Goal: Transaction & Acquisition: Purchase product/service

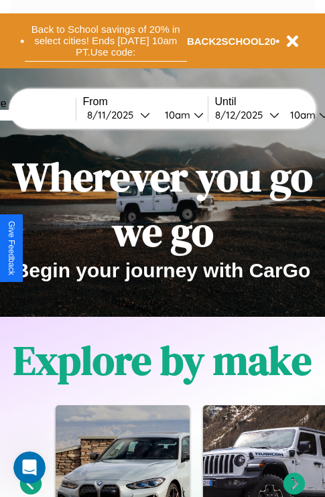
click at [105, 41] on button "Back to School savings of 20% in select cities! Ends 9/1 at 10am PT. Use code:" at bounding box center [106, 41] width 162 height 42
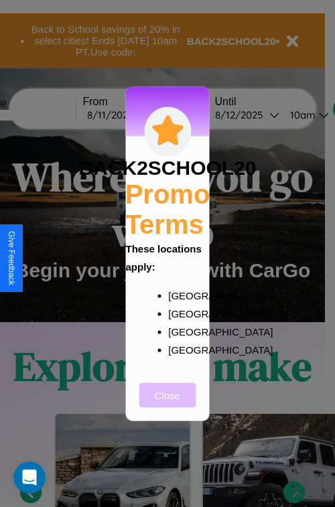
click at [167, 404] on button "Close" at bounding box center [167, 394] width 57 height 25
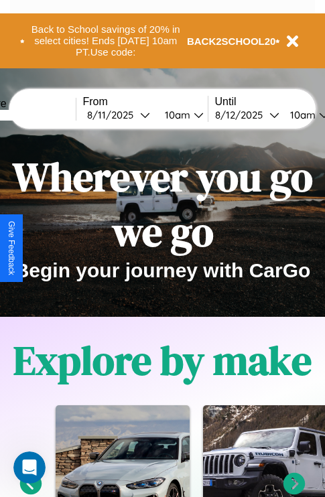
scroll to position [206, 0]
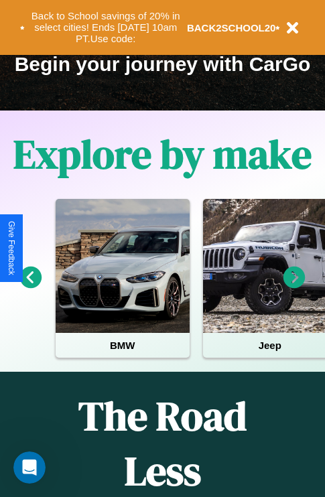
click at [294, 287] on icon at bounding box center [294, 277] width 22 height 22
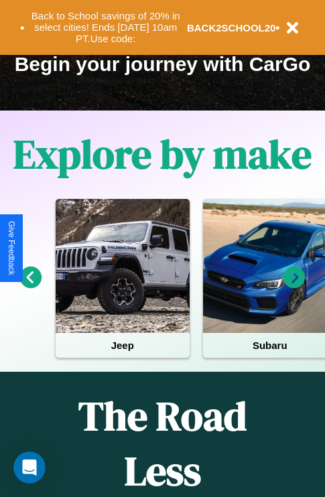
click at [294, 287] on icon at bounding box center [294, 277] width 22 height 22
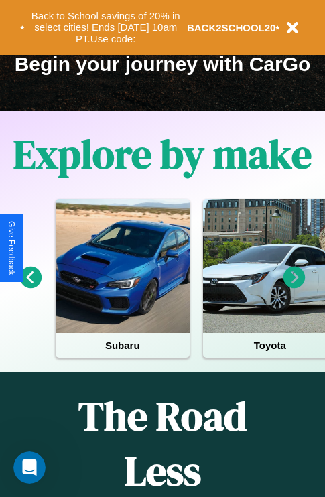
click at [30, 287] on icon at bounding box center [31, 277] width 22 height 22
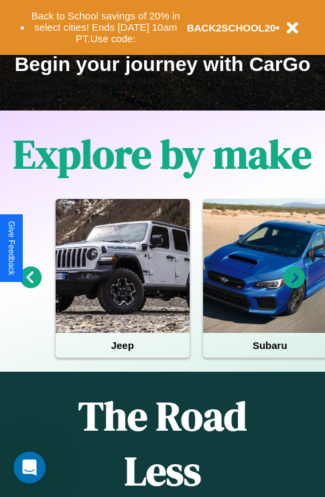
click at [294, 287] on icon at bounding box center [294, 277] width 22 height 22
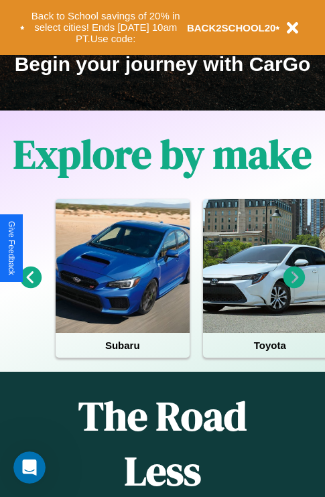
scroll to position [1622, 0]
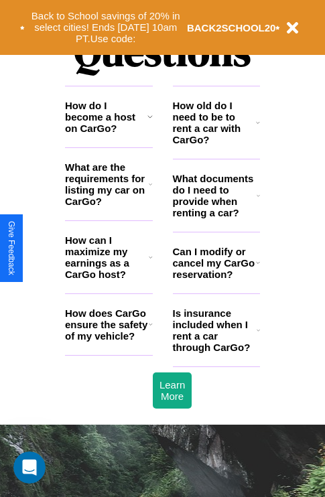
click at [216, 351] on h3 "Is insurance included when I rent a car through CarGo?" at bounding box center [215, 330] width 84 height 46
click at [108, 206] on h3 "What are the requirements for listing my car on CarGo?" at bounding box center [107, 184] width 84 height 46
click at [258, 335] on icon at bounding box center [257, 330] width 3 height 11
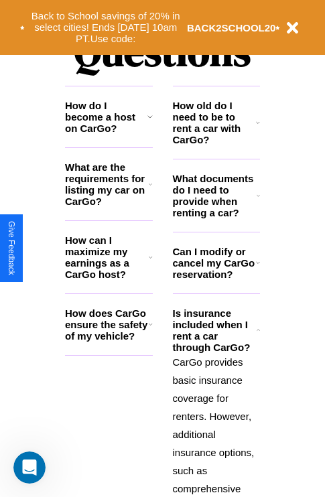
click at [150, 189] on icon at bounding box center [150, 184] width 3 height 11
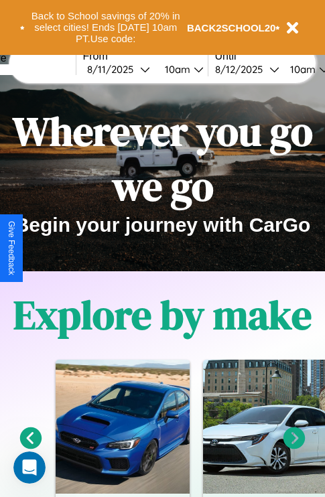
scroll to position [0, 0]
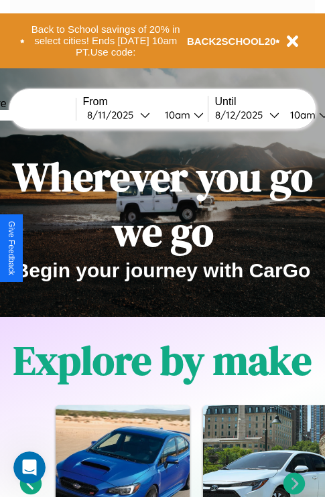
click at [46, 114] on input "text" at bounding box center [25, 115] width 100 height 11
type input "******"
click at [134, 114] on div "8 / 11 / 2025" at bounding box center [113, 114] width 53 height 13
select select "*"
select select "****"
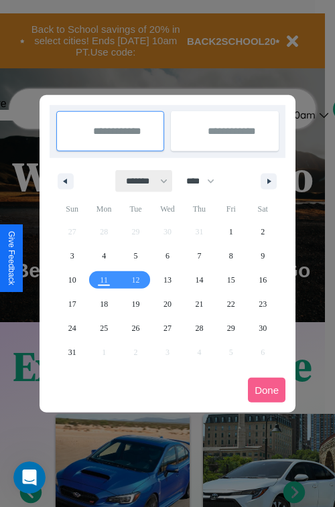
click at [141, 181] on select "******* ******** ***** ***** *** **** **** ****** ********* ******* ******** **…" at bounding box center [144, 181] width 57 height 22
select select "*"
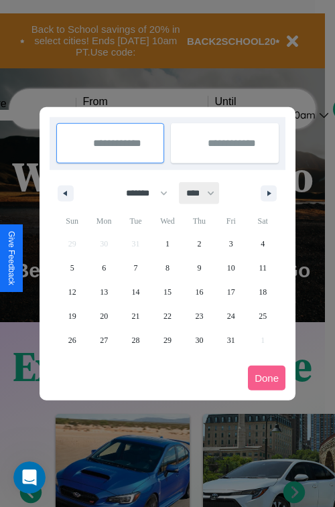
click at [206, 193] on select "**** **** **** **** **** **** **** **** **** **** **** **** **** **** **** ****…" at bounding box center [199, 193] width 40 height 22
select select "****"
click at [104, 339] on span "26" at bounding box center [104, 340] width 8 height 24
type input "**********"
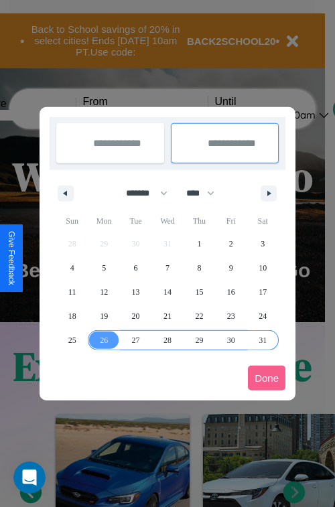
click at [262, 339] on span "31" at bounding box center [262, 340] width 8 height 24
type input "**********"
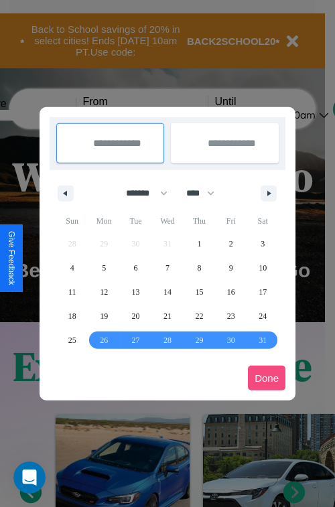
click at [266, 378] on button "Done" at bounding box center [266, 377] width 37 height 25
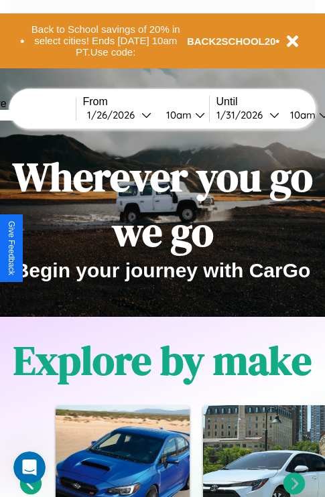
scroll to position [0, 48]
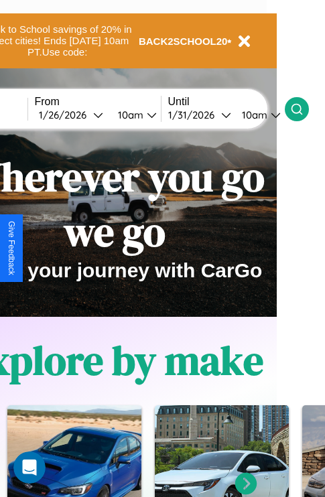
click at [303, 108] on icon at bounding box center [296, 108] width 13 height 13
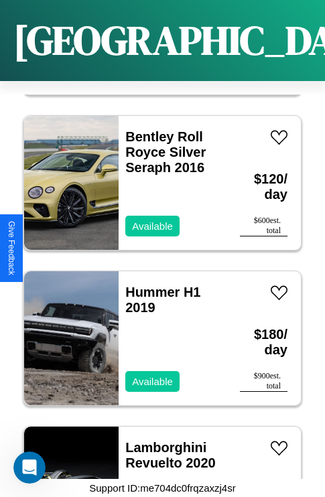
scroll to position [7194, 0]
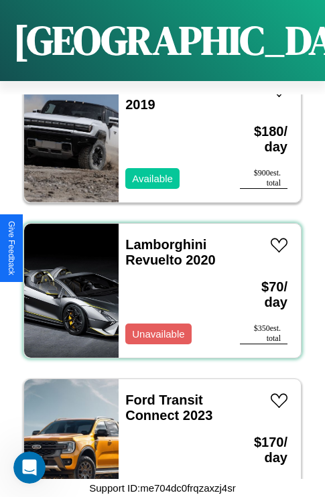
click at [157, 282] on div "Lamborghini Revuelto 2020 Unavailable" at bounding box center [172, 291] width 108 height 134
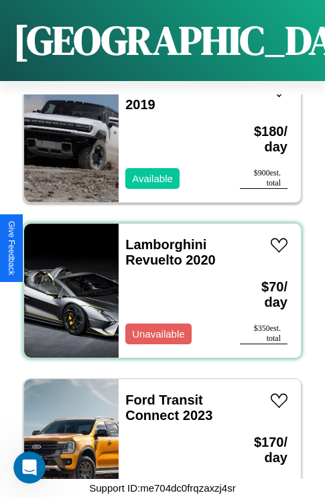
click at [157, 282] on div "Lamborghini Revuelto 2020 Unavailable" at bounding box center [172, 291] width 108 height 134
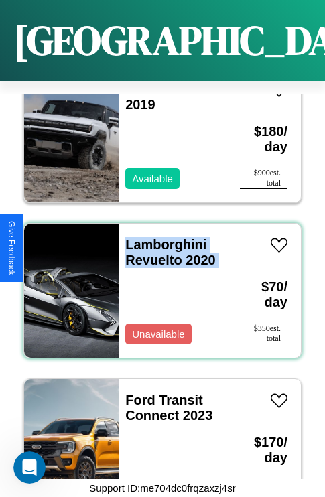
click at [157, 282] on div "Lamborghini Revuelto 2020 Unavailable" at bounding box center [172, 291] width 108 height 134
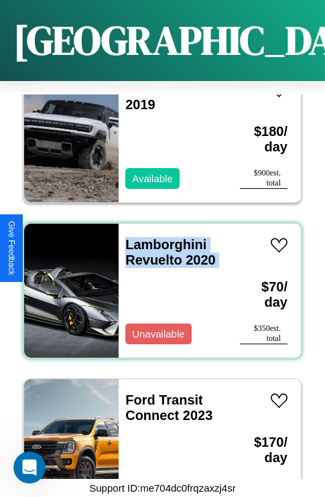
click at [157, 282] on div "Lamborghini Revuelto 2020 Unavailable" at bounding box center [172, 291] width 108 height 134
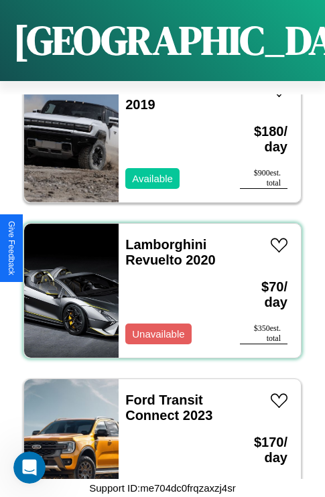
click at [157, 282] on div "Lamborghini Revuelto 2020 Unavailable" at bounding box center [172, 291] width 108 height 134
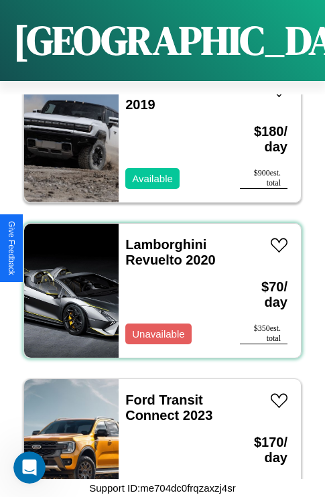
click at [157, 282] on div "Lamborghini Revuelto 2020 Unavailable" at bounding box center [172, 291] width 108 height 134
click at [161, 237] on link "Lamborghini Revuelto 2020" at bounding box center [170, 252] width 90 height 30
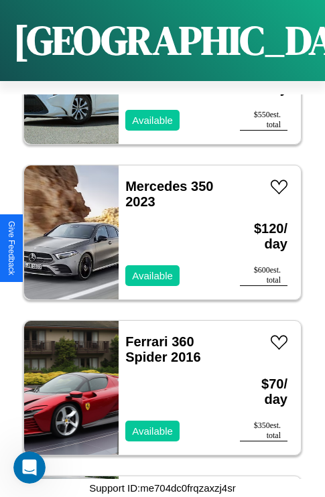
scroll to position [3933, 0]
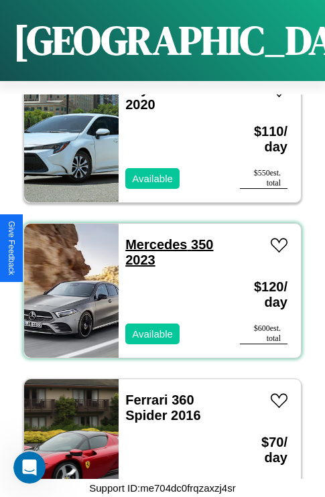
click at [152, 237] on link "Mercedes 350 2023" at bounding box center [169, 252] width 88 height 30
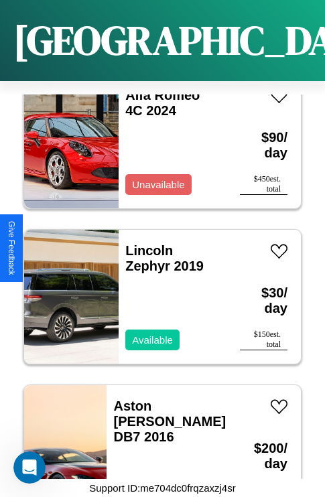
scroll to position [9213, 0]
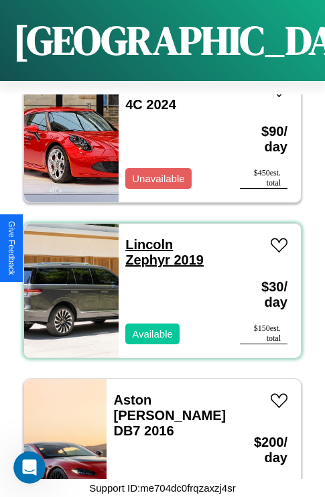
click at [145, 237] on link "Lincoln Zephyr 2019" at bounding box center [164, 252] width 78 height 30
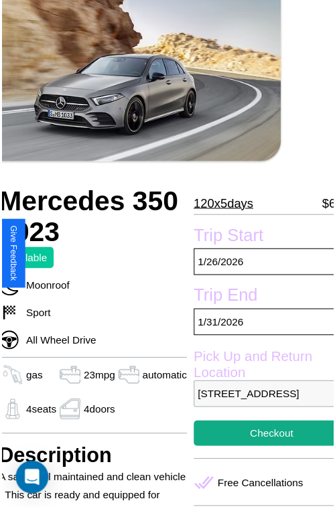
scroll to position [86, 56]
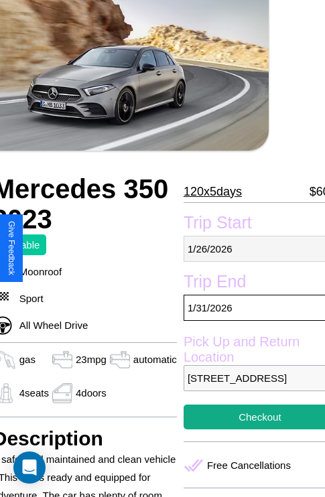
click at [248, 248] on p "1 / 26 / 2026" at bounding box center [259, 249] width 153 height 26
select select "*"
select select "****"
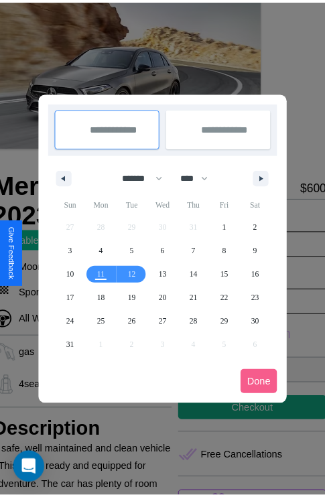
scroll to position [0, 56]
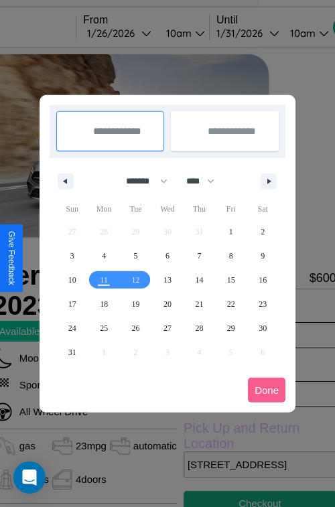
click at [137, 33] on div at bounding box center [167, 253] width 335 height 507
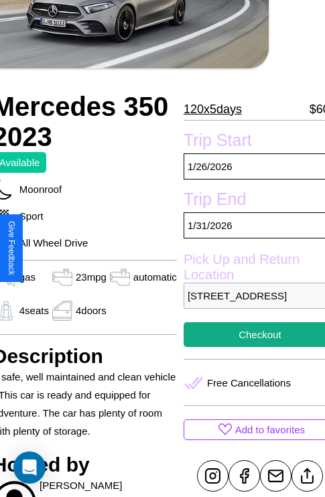
scroll to position [225, 56]
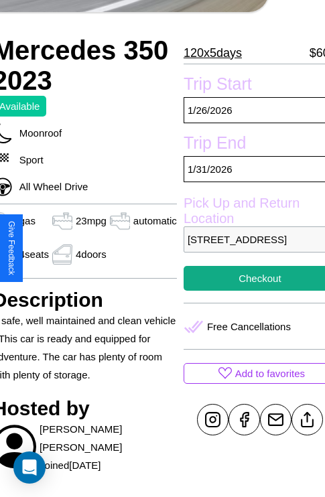
click at [248, 248] on p "3784 Meadow Lane Lisbon 30159 Portugal" at bounding box center [259, 239] width 153 height 26
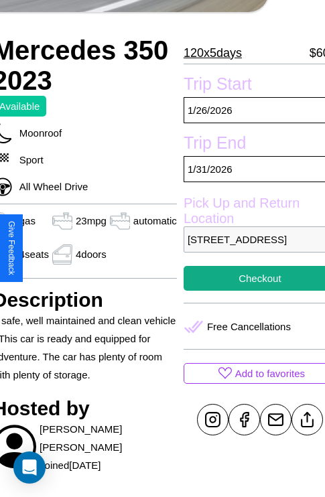
click at [248, 248] on p "3784 Meadow Lane Lisbon 30159 Portugal" at bounding box center [259, 239] width 153 height 26
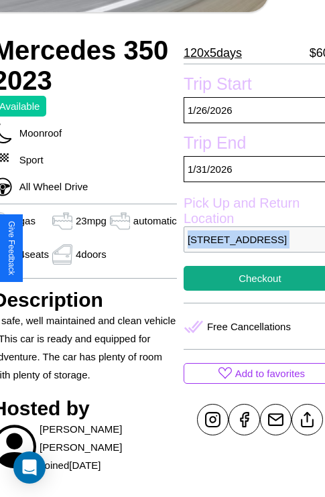
click at [248, 248] on p "3784 Meadow Lane Lisbon 30159 Portugal" at bounding box center [259, 239] width 153 height 26
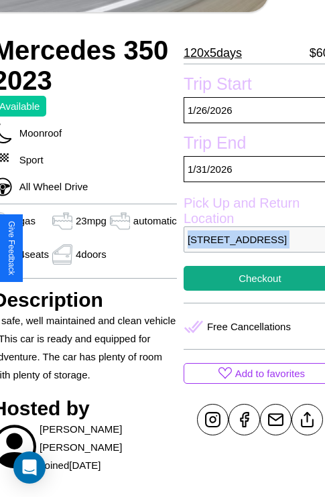
click at [248, 248] on p "3784 Meadow Lane Lisbon 30159 Portugal" at bounding box center [259, 239] width 153 height 26
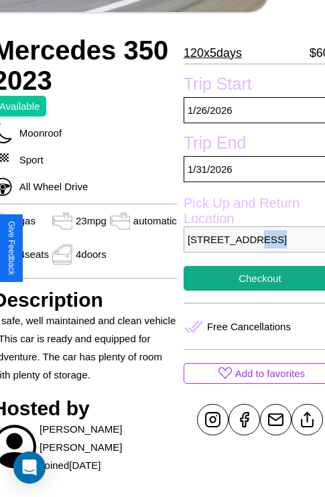
click at [248, 248] on p "3784 Meadow Lane Lisbon 30159 Portugal" at bounding box center [259, 239] width 153 height 26
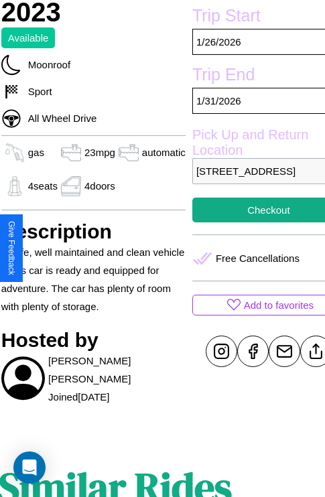
scroll to position [520, 20]
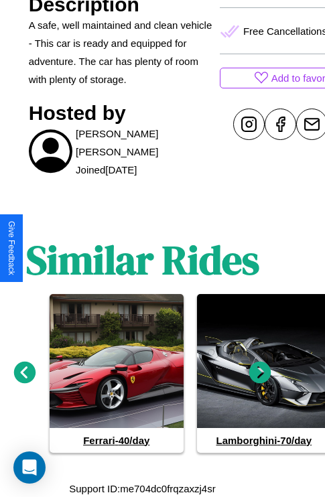
click at [24, 372] on icon at bounding box center [25, 372] width 22 height 22
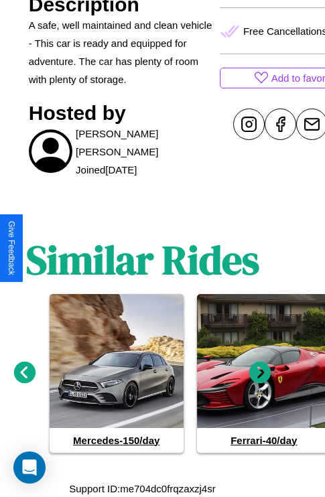
click at [260, 372] on icon at bounding box center [260, 372] width 22 height 22
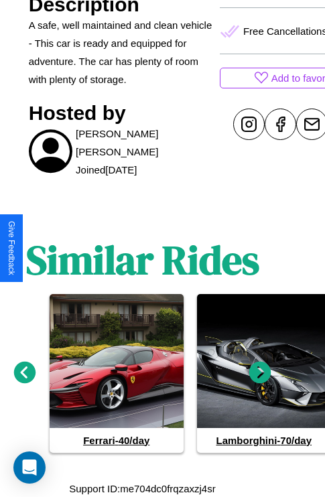
click at [260, 372] on icon at bounding box center [260, 372] width 22 height 22
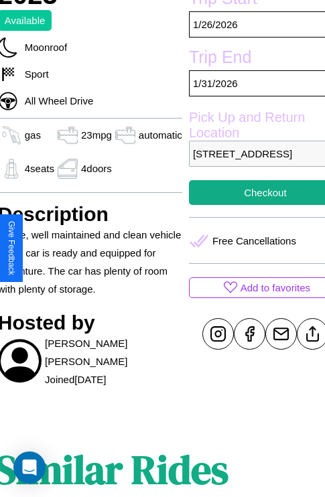
scroll to position [272, 56]
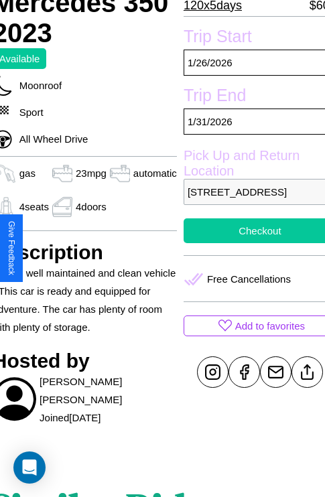
click at [248, 243] on button "Checkout" at bounding box center [259, 230] width 153 height 25
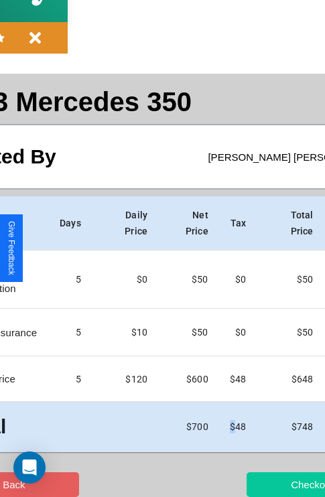
click at [259, 484] on button "Checkout" at bounding box center [311, 484] width 131 height 25
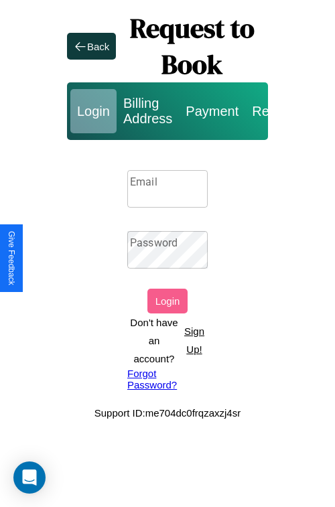
click at [193, 340] on p "Sign Up!" at bounding box center [194, 340] width 27 height 36
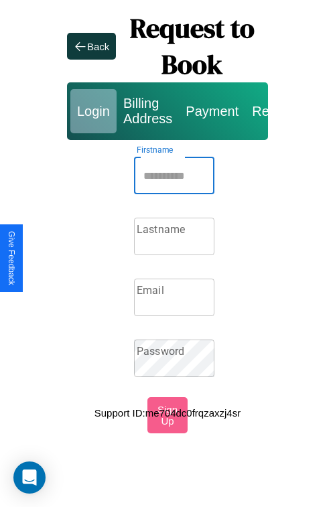
click at [174, 175] on input "Firstname" at bounding box center [174, 175] width 80 height 37
type input "******"
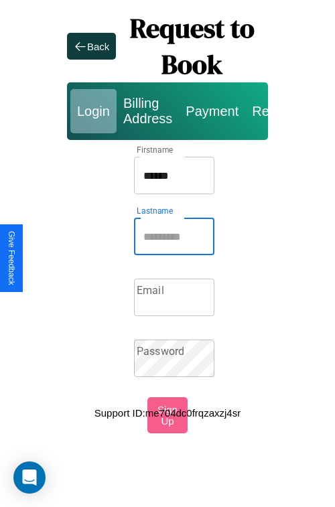
click at [174, 236] on input "Lastname" at bounding box center [174, 236] width 80 height 37
type input "*****"
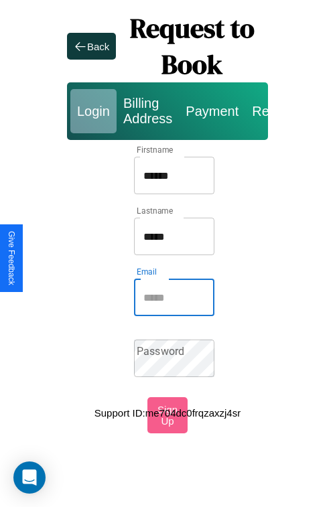
click at [174, 297] on input "Email" at bounding box center [174, 296] width 80 height 37
type input "**********"
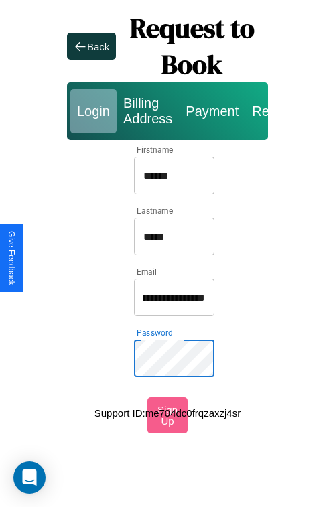
scroll to position [0, 0]
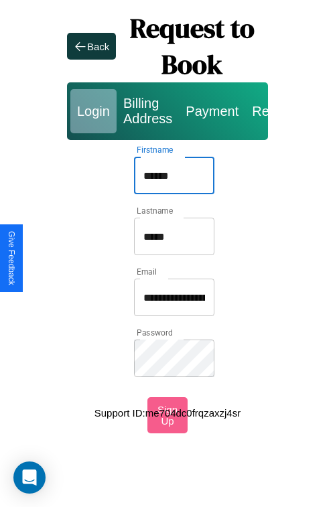
click at [174, 175] on input "******" at bounding box center [174, 175] width 80 height 37
type input "**********"
click at [174, 297] on input "**********" at bounding box center [174, 296] width 80 height 37
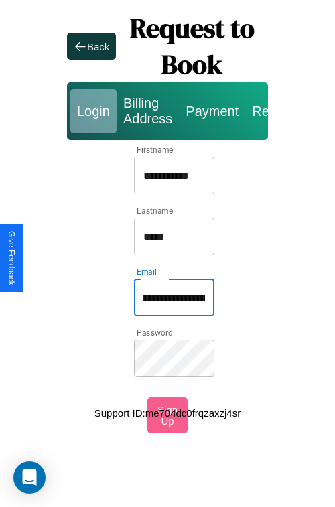
type input "**********"
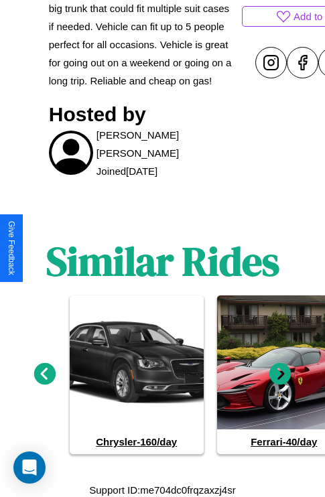
scroll to position [617, 0]
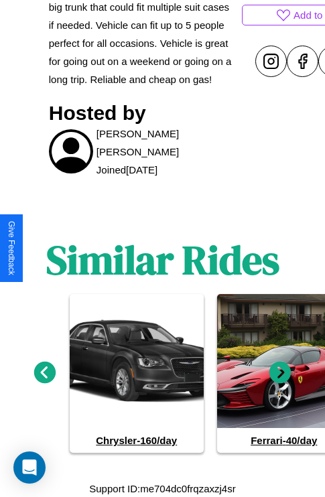
click at [44, 372] on icon at bounding box center [45, 372] width 22 height 22
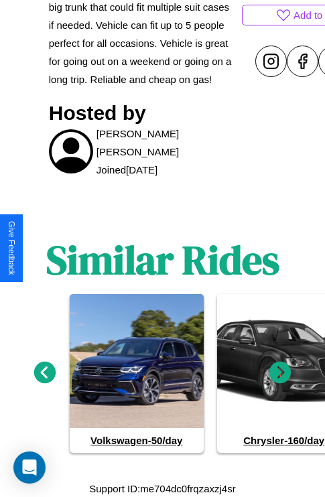
scroll to position [289, 64]
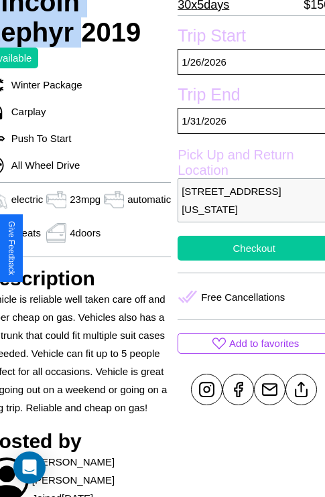
click at [248, 248] on button "Checkout" at bounding box center [253, 248] width 153 height 25
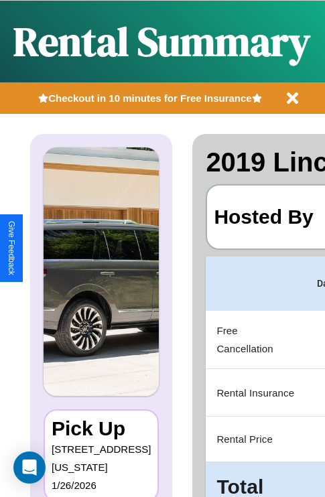
scroll to position [0, 259]
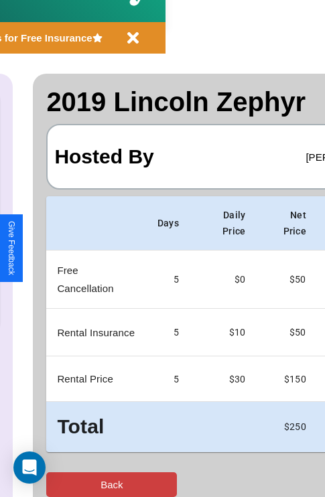
click at [65, 484] on button "Back" at bounding box center [111, 484] width 131 height 25
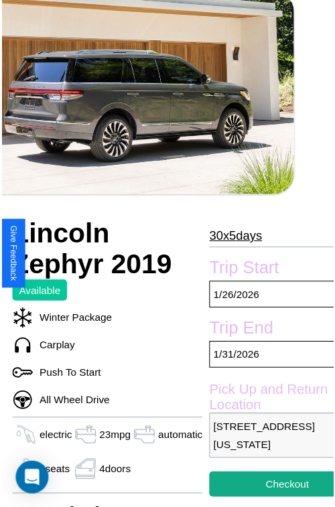
scroll to position [103, 64]
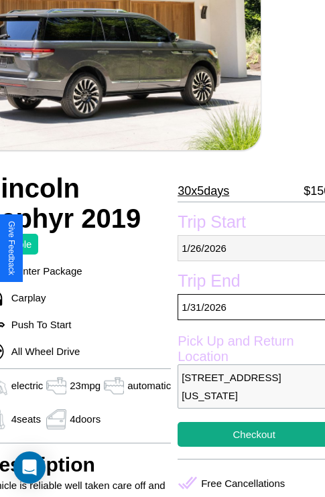
click at [248, 248] on p "[DATE]" at bounding box center [253, 248] width 153 height 26
select select "*"
select select "****"
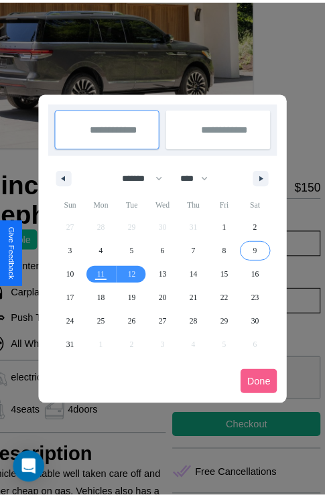
scroll to position [0, 64]
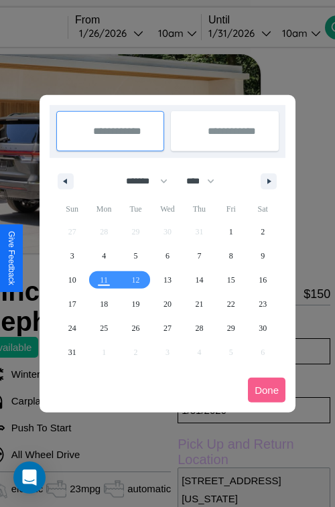
click at [129, 33] on div at bounding box center [167, 253] width 335 height 507
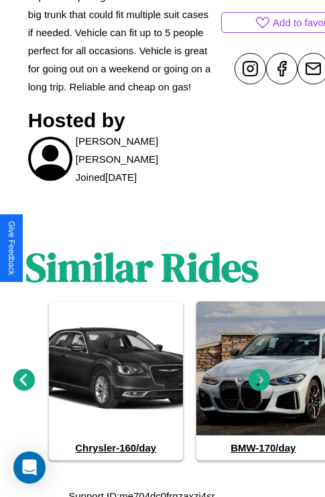
scroll to position [617, 20]
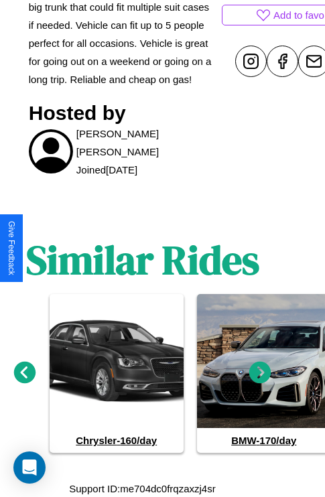
click at [24, 372] on icon at bounding box center [25, 372] width 22 height 22
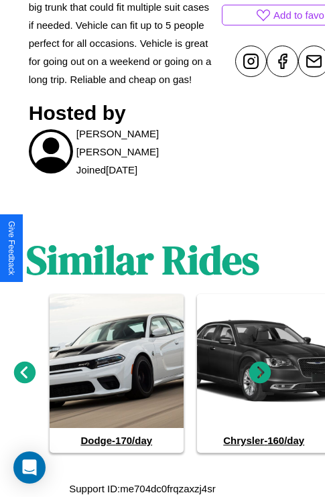
click at [260, 372] on icon at bounding box center [260, 372] width 22 height 22
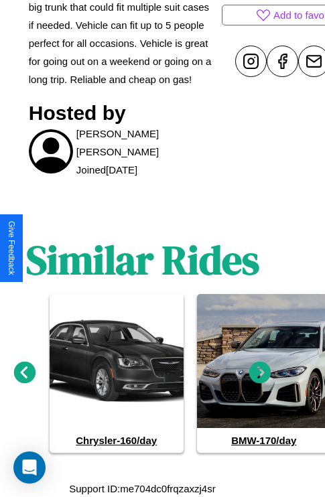
click at [260, 372] on icon at bounding box center [260, 372] width 22 height 22
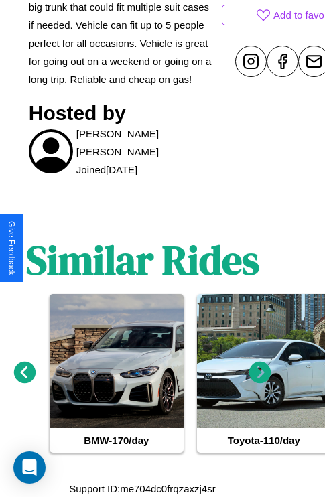
click at [260, 372] on icon at bounding box center [260, 372] width 22 height 22
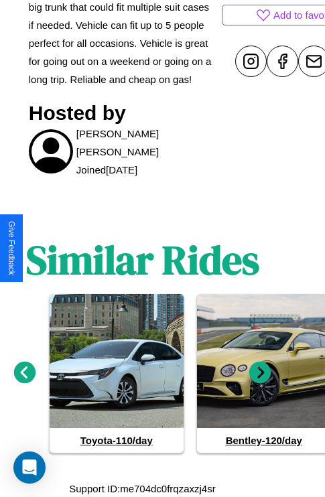
click at [260, 372] on icon at bounding box center [260, 372] width 22 height 22
